Goal: Task Accomplishment & Management: Use online tool/utility

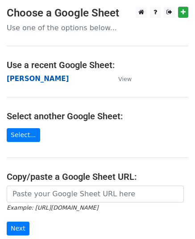
click at [19, 82] on strong "[PERSON_NAME]" at bounding box center [38, 79] width 62 height 8
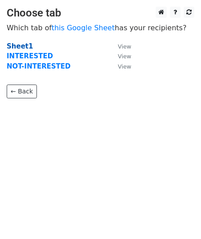
click at [20, 45] on strong "Sheet1" at bounding box center [20, 46] width 26 height 8
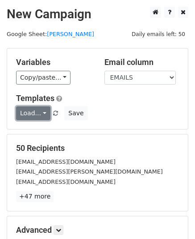
click at [35, 117] on link "Load..." at bounding box center [33, 114] width 34 height 14
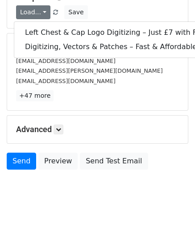
scroll to position [112, 0]
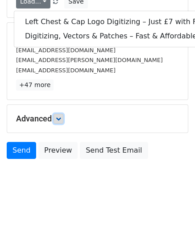
click at [58, 121] on link at bounding box center [58, 119] width 10 height 10
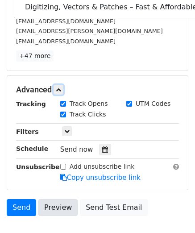
scroll to position [177, 0]
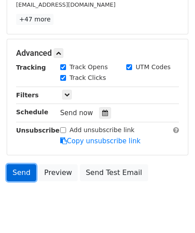
click at [21, 167] on link "Send" at bounding box center [21, 172] width 29 height 17
